Goal: Task Accomplishment & Management: Manage account settings

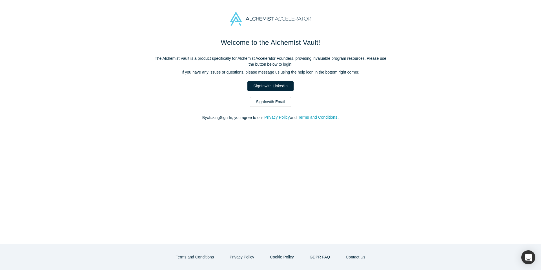
click at [280, 89] on link "Sign In with LinkedIn" at bounding box center [270, 86] width 46 height 10
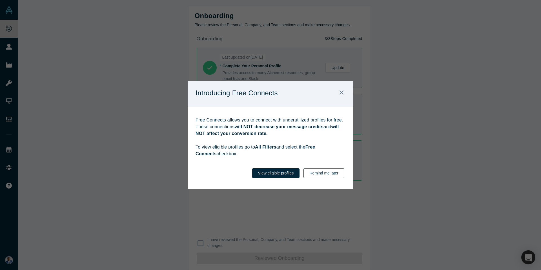
click at [332, 174] on button "Remind me later" at bounding box center [324, 173] width 41 height 10
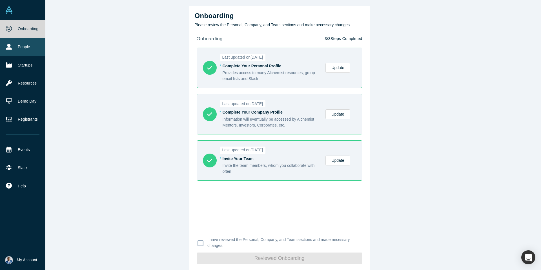
click at [23, 45] on link "People" at bounding box center [22, 47] width 45 height 18
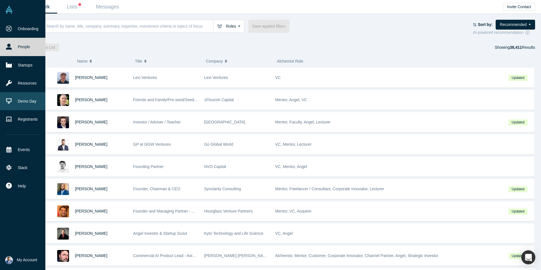
click at [26, 105] on link "Demo Day" at bounding box center [22, 101] width 45 height 18
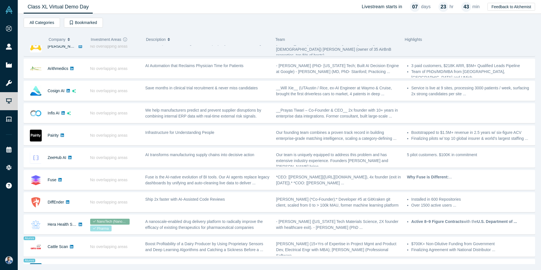
scroll to position [158, 0]
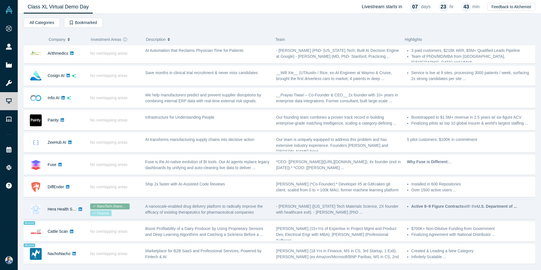
click at [261, 213] on div "A nanoscale-enabled drug delivery platform to radically improve the efficacy of…" at bounding box center [207, 209] width 125 height 12
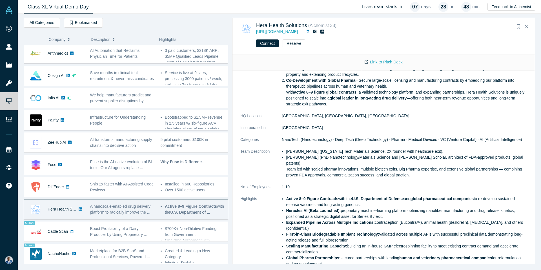
scroll to position [0, 0]
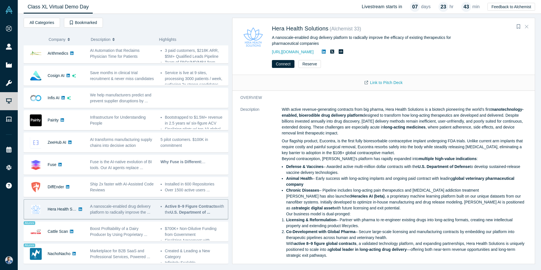
click at [527, 25] on icon "Close" at bounding box center [526, 26] width 3 height 5
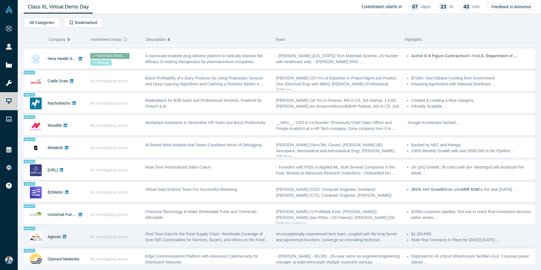
scroll to position [262, 0]
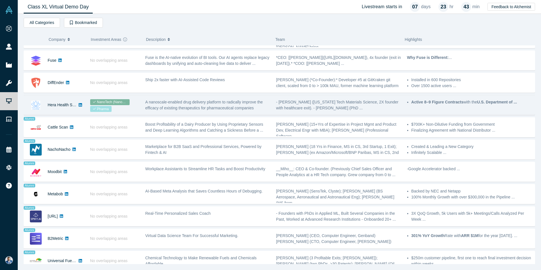
click at [42, 107] on div "Hera Health Solutions" at bounding box center [54, 104] width 60 height 19
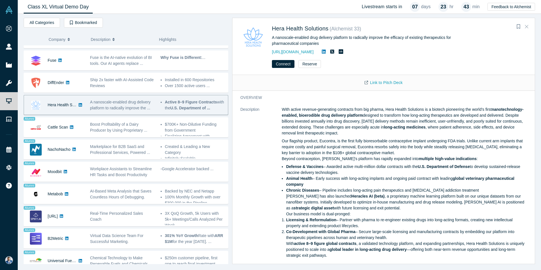
click at [526, 23] on button "Close" at bounding box center [527, 26] width 8 height 9
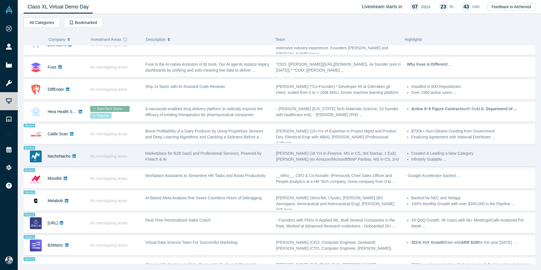
scroll to position [253, 0]
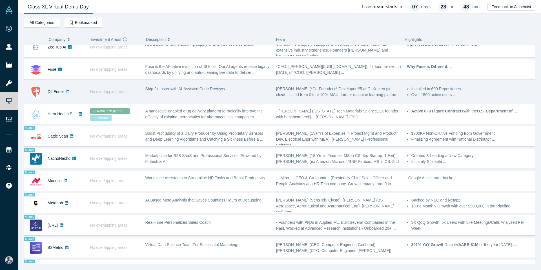
click at [501, 97] on li "Over 1500 active users ..." at bounding box center [471, 95] width 121 height 6
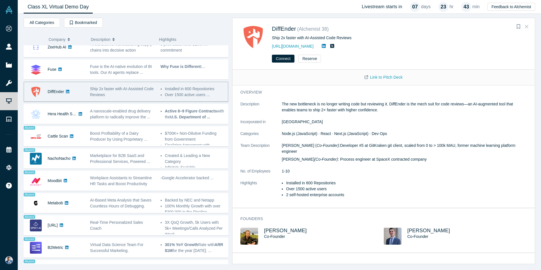
click at [528, 27] on icon "Close" at bounding box center [526, 26] width 3 height 5
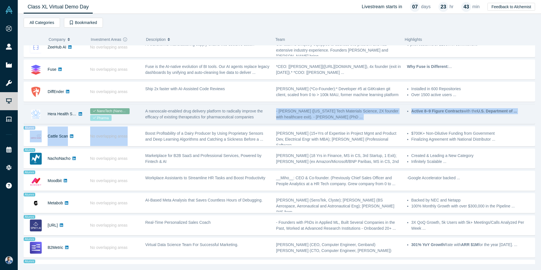
click at [249, 124] on div "Kimaru AI No overlapping areas End supply chain chaos with adaptive real-time d…" at bounding box center [280, 91] width 512 height 599
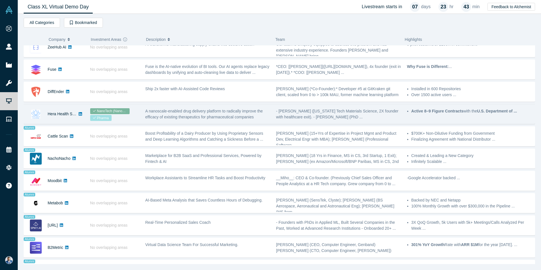
click at [252, 118] on span "A nanoscale-enabled drug delivery platform to radically improve the efficacy of…" at bounding box center [204, 114] width 118 height 10
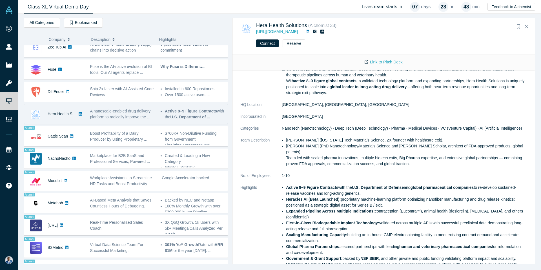
scroll to position [225, 0]
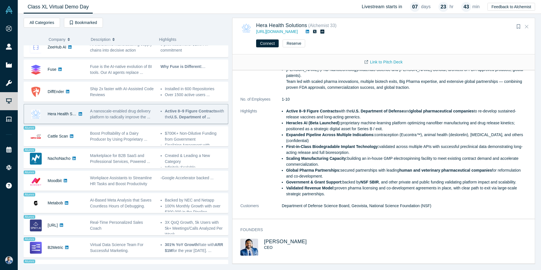
click at [527, 26] on icon "Close" at bounding box center [526, 26] width 3 height 5
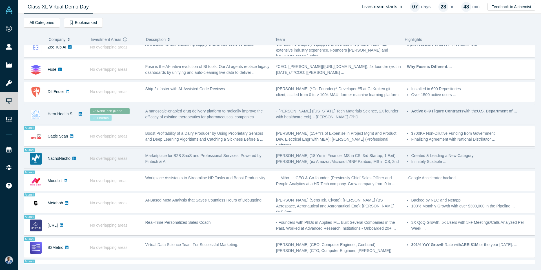
click at [120, 159] on span "No overlapping areas" at bounding box center [108, 158] width 37 height 5
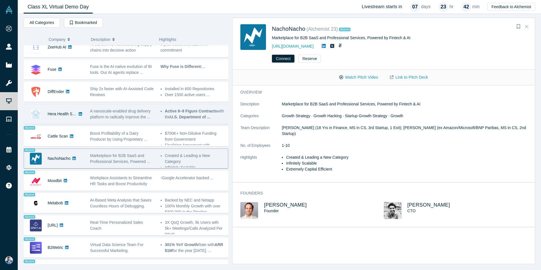
click at [526, 25] on icon "Close" at bounding box center [526, 26] width 3 height 5
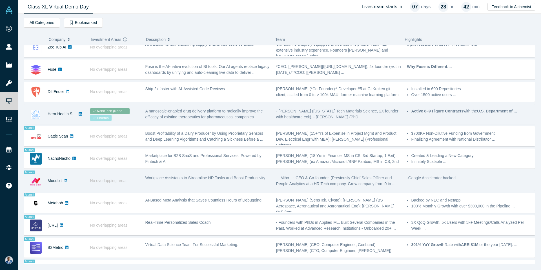
click at [154, 184] on div "Workplace Assistants to Streamline HR Tasks and Boost Productivity" at bounding box center [207, 181] width 131 height 18
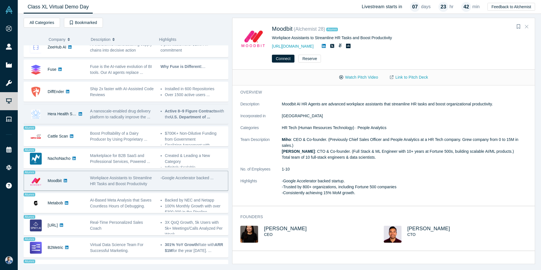
click at [525, 27] on icon "Close" at bounding box center [526, 26] width 3 height 5
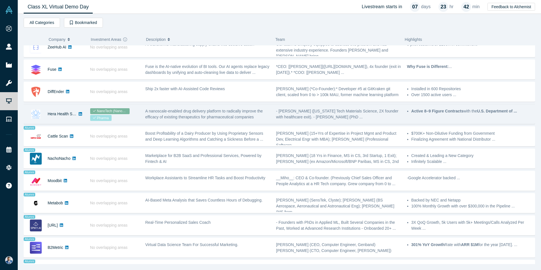
click at [45, 118] on div "Hera Health Solutions" at bounding box center [54, 113] width 60 height 19
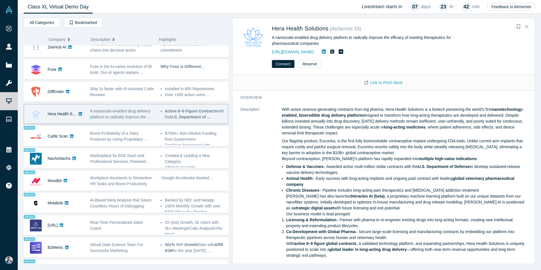
click at [325, 38] on div "A nanoscale-enabled drug delivery platform to radically improve the efficacy of…" at bounding box center [366, 41] width 188 height 12
click at [526, 28] on icon "Close" at bounding box center [526, 26] width 3 height 5
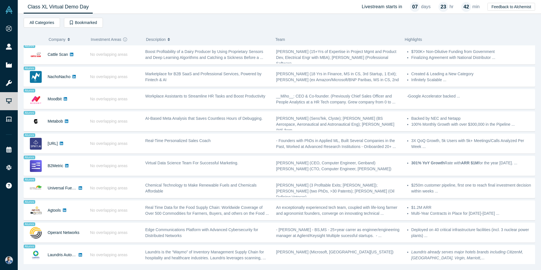
scroll to position [382, 0]
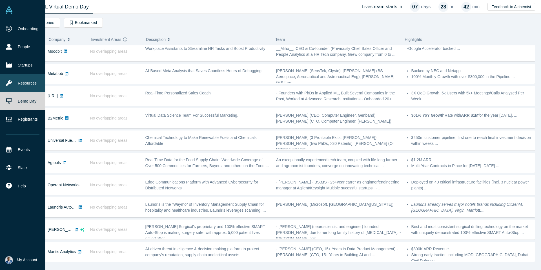
click at [9, 83] on icon at bounding box center [9, 83] width 6 height 6
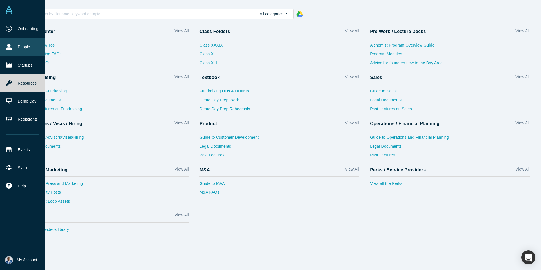
click at [29, 48] on link "People" at bounding box center [22, 47] width 45 height 18
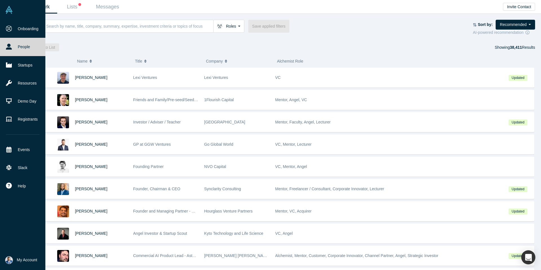
click at [23, 261] on span "My Account" at bounding box center [27, 260] width 20 height 6
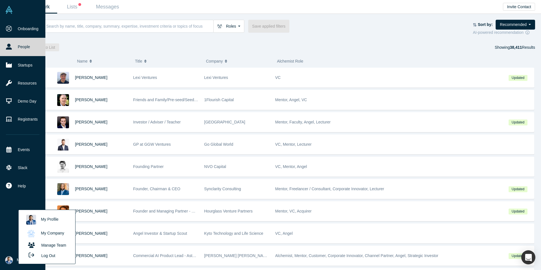
click at [49, 235] on link "My Company" at bounding box center [46, 234] width 47 height 14
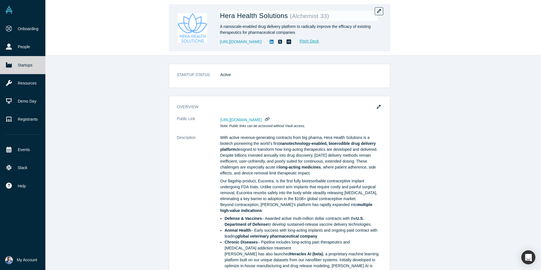
click at [257, 29] on div "A nanoscale-enabled drug delivery platform to radically improve the efficacy of…" at bounding box center [299, 30] width 158 height 12
click at [378, 11] on icon "button" at bounding box center [379, 11] width 4 height 4
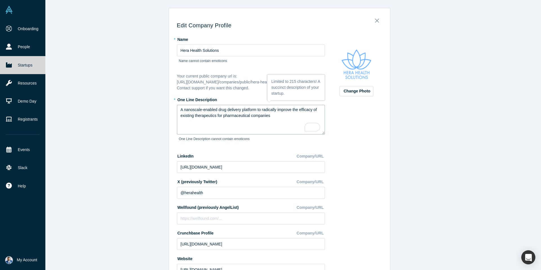
drag, startPoint x: 218, startPoint y: 109, endPoint x: 192, endPoint y: 109, distance: 25.6
click at [192, 109] on textarea "A nanoscale-enabled drug delivery platform to radically improve the efficacy of…" at bounding box center [251, 120] width 148 height 30
type textarea "A nanotechnology-enabled drug delivery platform to radically improve the effica…"
click at [363, 135] on div "Change Photo Zoom Save Remove Upload New" at bounding box center [356, 157] width 51 height 245
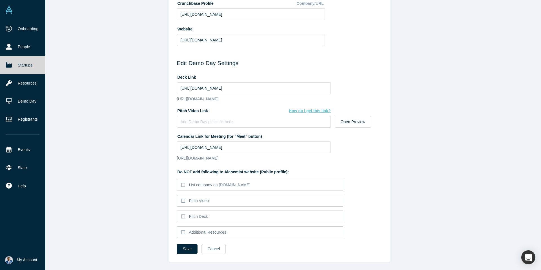
scroll to position [242, 0]
click at [308, 109] on span "How do I get this link?" at bounding box center [310, 111] width 42 height 5
click at [258, 82] on input "[URL][DOMAIN_NAME]" at bounding box center [254, 88] width 154 height 12
click at [197, 82] on input "[URL][DOMAIN_NAME]" at bounding box center [254, 88] width 154 height 12
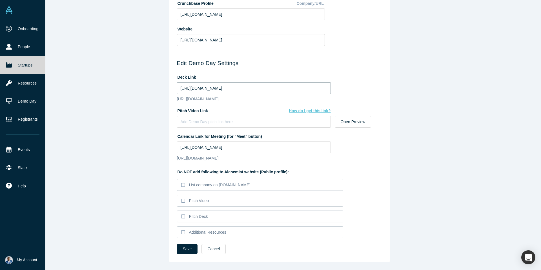
drag, startPoint x: 180, startPoint y: 76, endPoint x: 525, endPoint y: 95, distance: 346.0
click at [525, 95] on div "Edit Company Profile * Name [PERSON_NAME] Health Solutions Name cannot contain …" at bounding box center [279, 135] width 523 height 270
click at [462, 120] on div "Edit Company Profile * Name [PERSON_NAME] Health Solutions Name cannot contain …" at bounding box center [279, 135] width 523 height 270
click at [243, 120] on input at bounding box center [254, 122] width 154 height 12
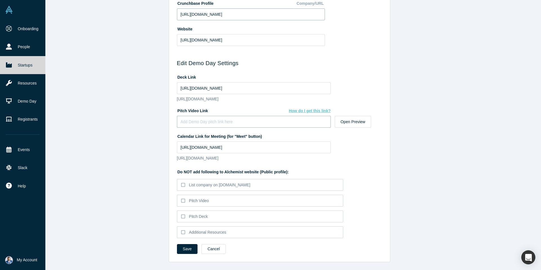
scroll to position [242, 0]
click at [414, 147] on div "Edit Company Profile * Name [PERSON_NAME] Health Solutions Name cannot contain …" at bounding box center [279, 135] width 523 height 270
click at [183, 254] on button "Save" at bounding box center [187, 249] width 21 height 10
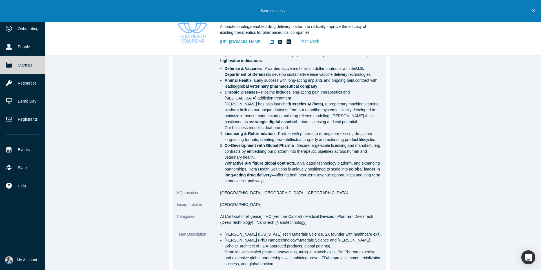
scroll to position [0, 0]
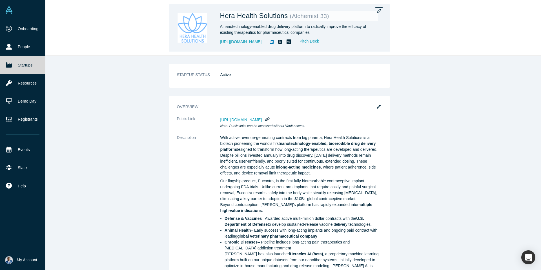
click at [311, 16] on small "( Alchemist 33 )" at bounding box center [309, 16] width 39 height 6
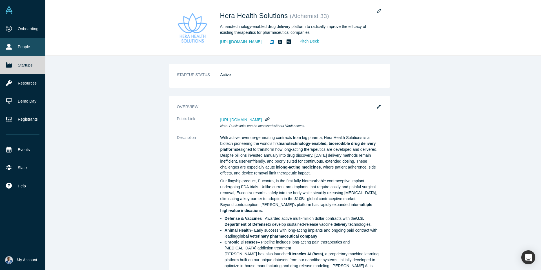
click at [15, 47] on link "People" at bounding box center [22, 47] width 45 height 18
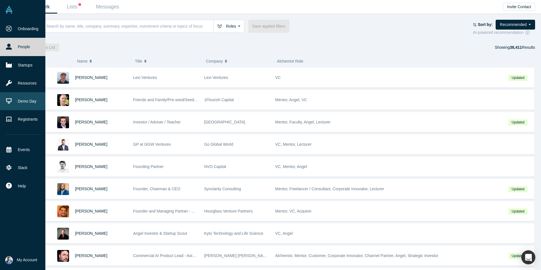
click at [21, 100] on link "Demo Day" at bounding box center [22, 101] width 45 height 18
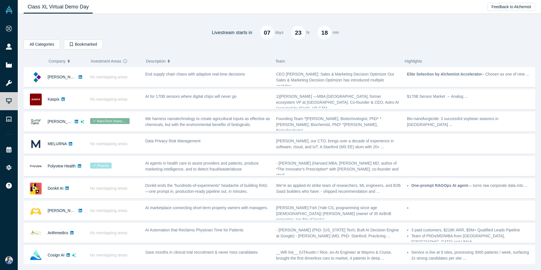
click at [140, 34] on div "Livestream starts [DATE] 23 hr 18 min" at bounding box center [280, 29] width 512 height 22
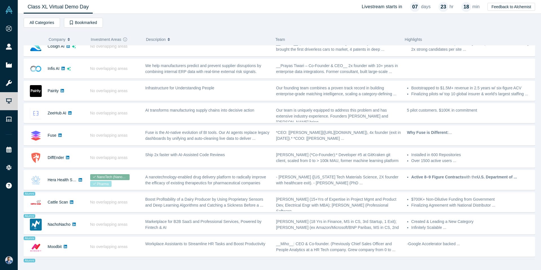
scroll to position [184, 0]
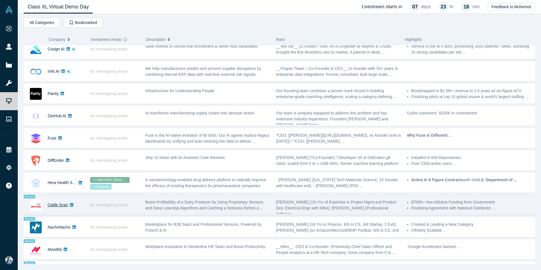
click at [57, 204] on link "Cattle Scan" at bounding box center [58, 205] width 20 height 5
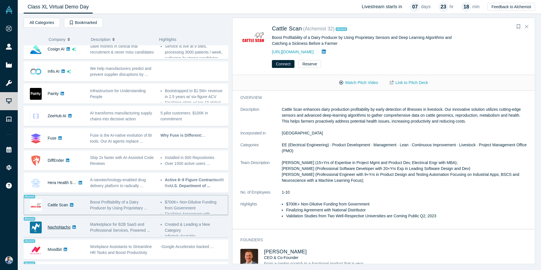
click at [63, 226] on link "NachoNacho" at bounding box center [59, 227] width 23 height 5
